Goal: Task Accomplishment & Management: Manage account settings

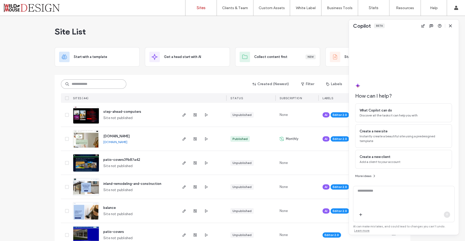
click at [104, 85] on input at bounding box center [93, 84] width 65 height 9
type input "*"
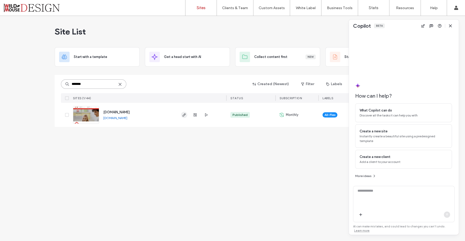
type input "*******"
click at [184, 114] on icon "button" at bounding box center [184, 115] width 4 height 4
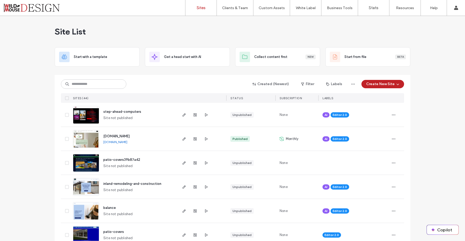
click at [86, 83] on input at bounding box center [93, 84] width 65 height 9
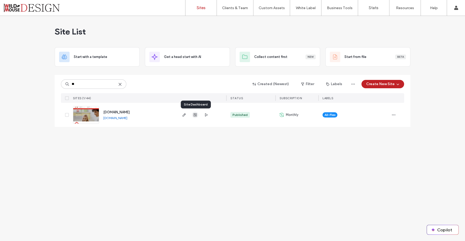
type input "**"
click at [196, 116] on use "button" at bounding box center [195, 115] width 3 height 3
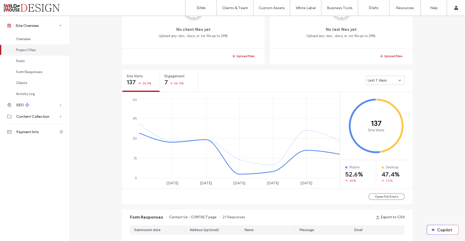
scroll to position [174, 0]
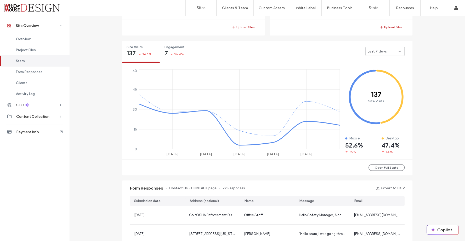
click at [398, 53] on icon at bounding box center [400, 51] width 4 height 4
click at [378, 77] on span "Last 30 days" at bounding box center [376, 78] width 21 height 5
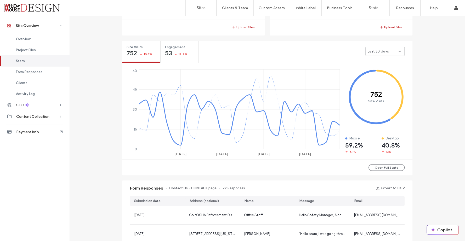
click at [398, 49] on icon at bounding box center [400, 51] width 4 height 4
click at [377, 69] on span "Last 7 days" at bounding box center [375, 69] width 19 height 5
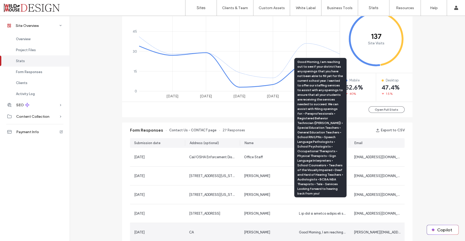
scroll to position [262, 0]
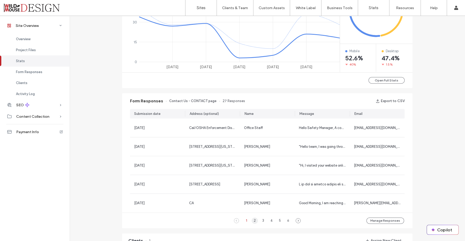
click at [255, 219] on div "2" at bounding box center [255, 221] width 6 height 6
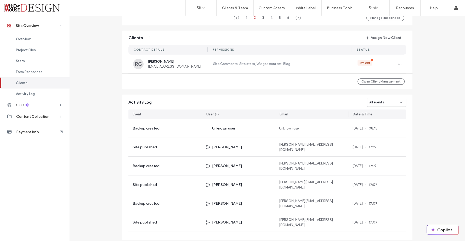
scroll to position [480, 0]
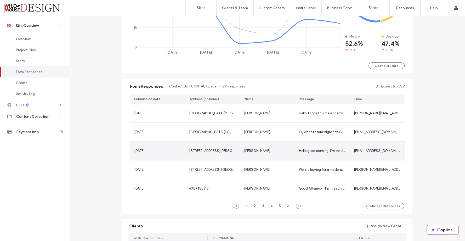
scroll to position [247, 0]
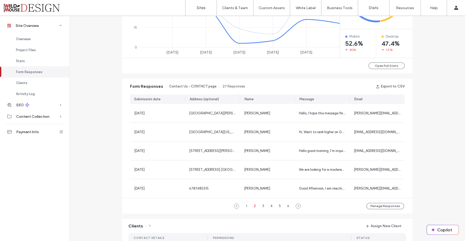
scroll to position [218, 0]
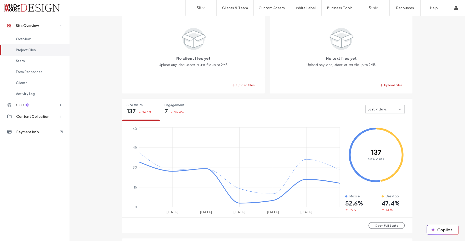
scroll to position [145, 0]
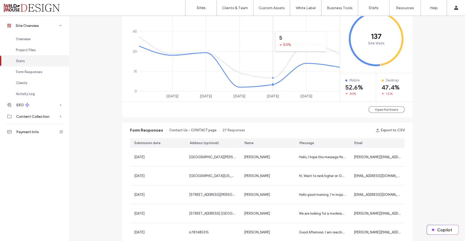
scroll to position [262, 0]
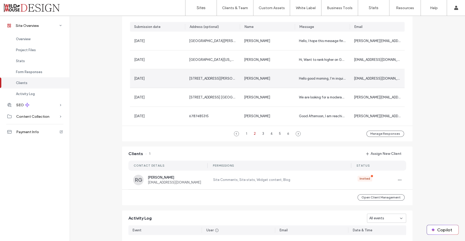
scroll to position [378, 0]
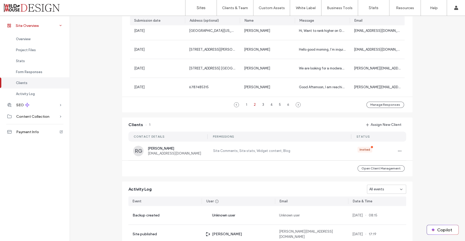
click at [22, 26] on span "Site Overview" at bounding box center [27, 26] width 23 height 4
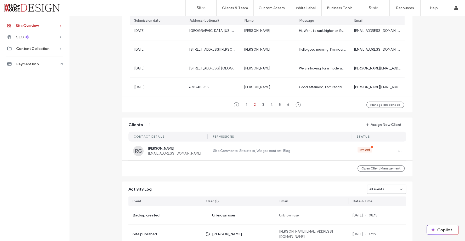
click at [22, 25] on span "Site Overview" at bounding box center [27, 26] width 23 height 4
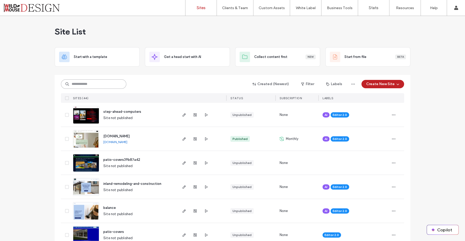
click at [84, 84] on input at bounding box center [93, 84] width 65 height 9
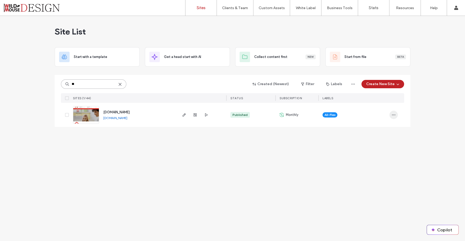
type input "**"
click at [396, 115] on span "button" at bounding box center [394, 115] width 8 height 8
click at [354, 85] on icon "button" at bounding box center [353, 84] width 4 height 4
click at [427, 115] on div "Site List Start with a template Get a head start with AI Collect content first …" at bounding box center [232, 128] width 465 height 225
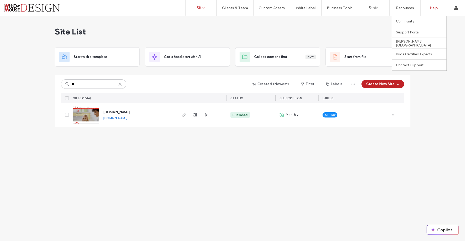
click at [433, 7] on label "Help" at bounding box center [434, 8] width 8 height 4
click at [407, 32] on label "Support Portal" at bounding box center [408, 32] width 24 height 4
click at [185, 116] on icon "button" at bounding box center [184, 115] width 4 height 4
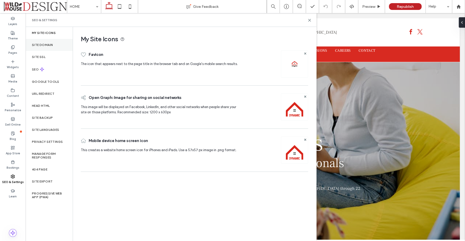
click at [40, 43] on label "Site Domain" at bounding box center [42, 45] width 21 height 4
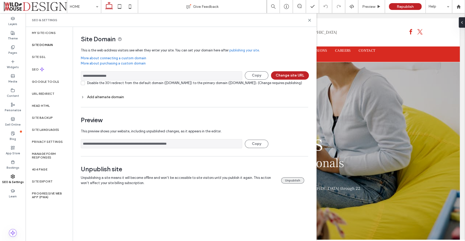
click at [290, 184] on button "Unpublish" at bounding box center [292, 181] width 23 height 6
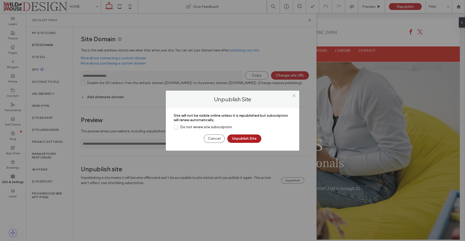
click at [257, 138] on button "Unpublish Site" at bounding box center [244, 139] width 34 height 8
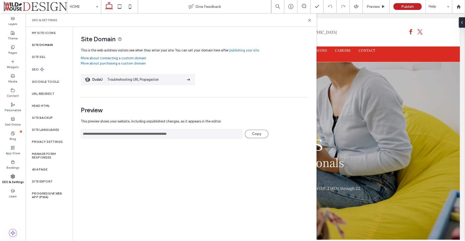
drag, startPoint x: 55, startPoint y: 34, endPoint x: 95, endPoint y: 23, distance: 40.7
click at [95, 23] on div "SEO & Settings" at bounding box center [171, 20] width 291 height 14
